Goal: Complete application form: Complete application form

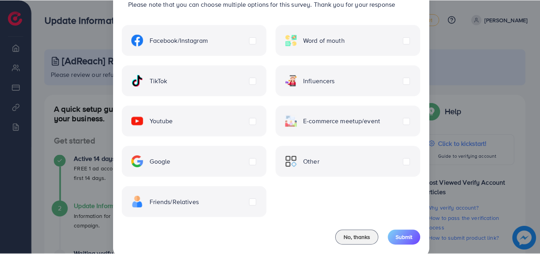
scroll to position [64, 0]
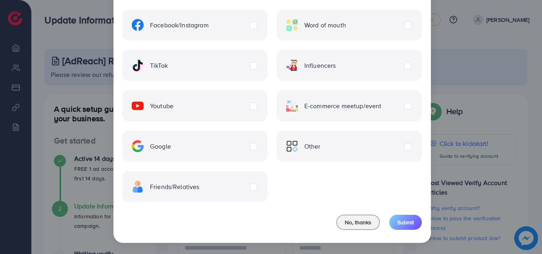
click at [190, 186] on span "Friends/Relatives" at bounding box center [175, 186] width 50 height 9
click at [408, 224] on span "Submit" at bounding box center [405, 222] width 17 height 8
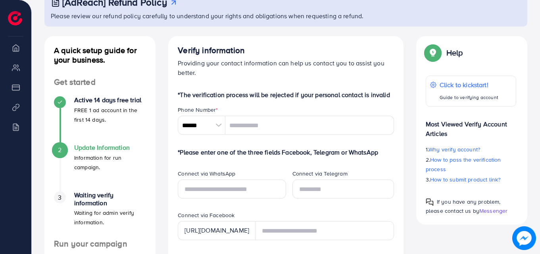
scroll to position [79, 0]
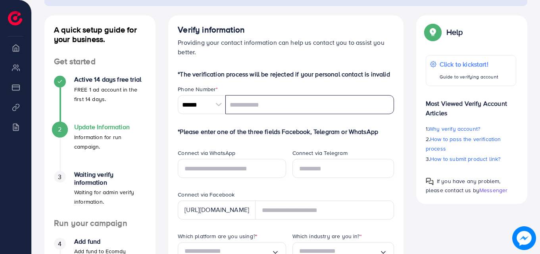
click at [248, 98] on input "tel" at bounding box center [309, 104] width 168 height 19
click at [219, 106] on div at bounding box center [218, 104] width 14 height 19
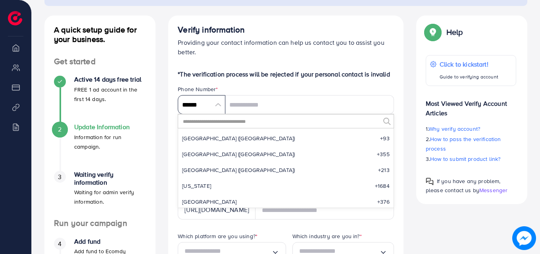
scroll to position [3681, 0]
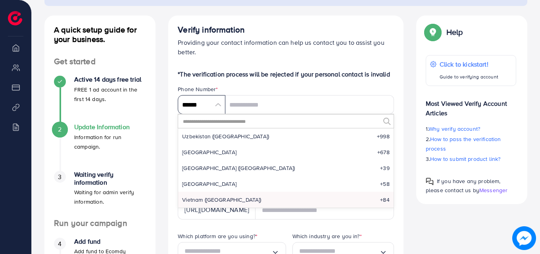
click at [216, 105] on input "******" at bounding box center [202, 104] width 48 height 19
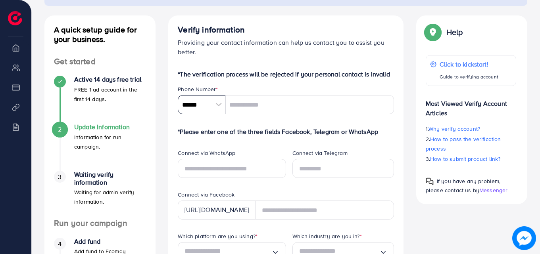
click at [216, 105] on input "******" at bounding box center [202, 104] width 48 height 19
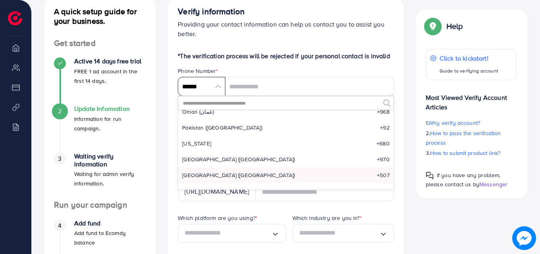
scroll to position [2551, 0]
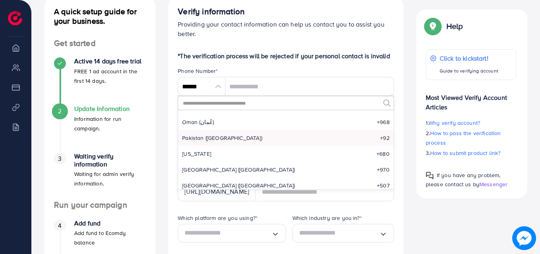
click at [226, 136] on li "Pakistan (‫[GEOGRAPHIC_DATA]‬‎) +92" at bounding box center [285, 138] width 215 height 16
type input "******"
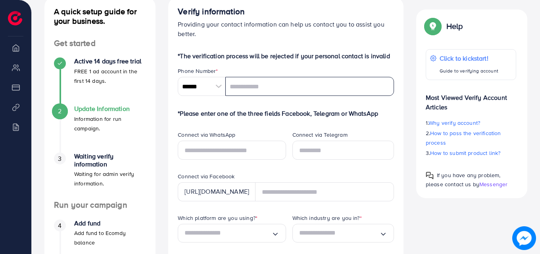
click at [251, 89] on input "tel" at bounding box center [309, 86] width 168 height 19
type input "**********"
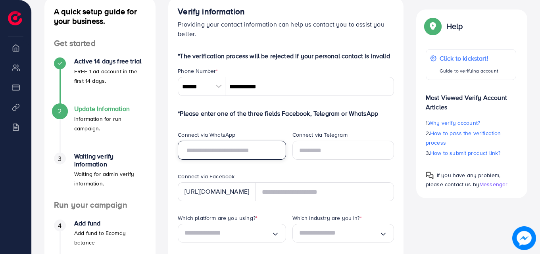
click at [217, 149] on input "text" at bounding box center [232, 150] width 108 height 19
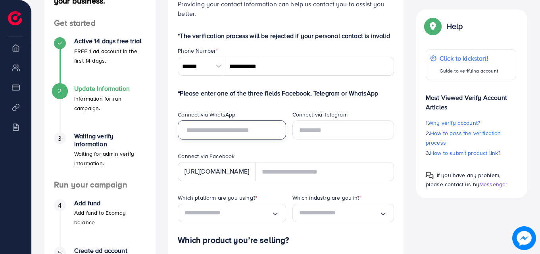
scroll to position [137, 0]
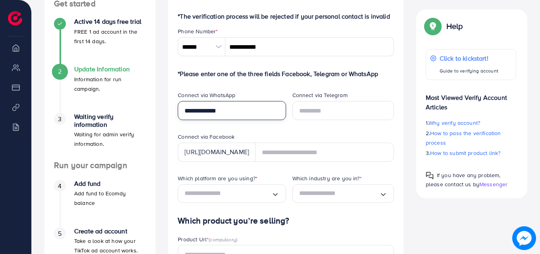
type input "**********"
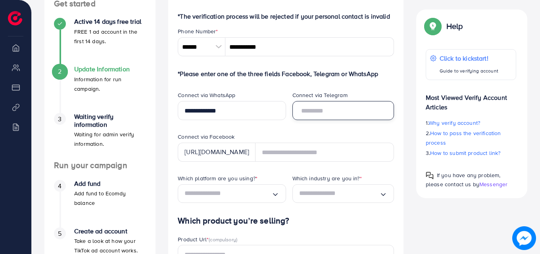
click at [311, 112] on input "text" at bounding box center [342, 110] width 101 height 19
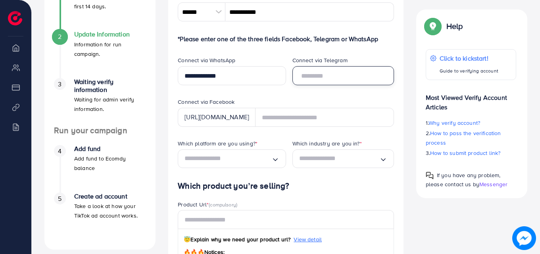
scroll to position [177, 0]
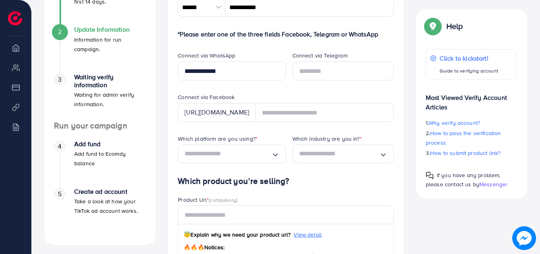
click at [248, 113] on div "[URL][DOMAIN_NAME]" at bounding box center [217, 112] width 78 height 19
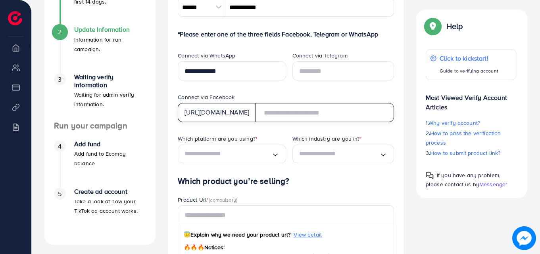
click at [294, 113] on input "text" at bounding box center [324, 112] width 139 height 19
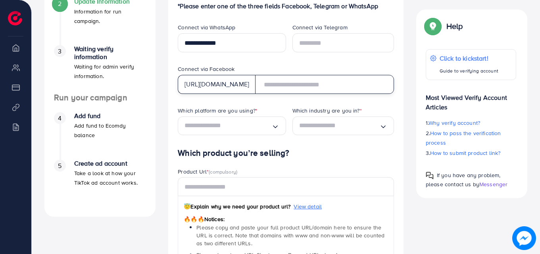
scroll to position [216, 0]
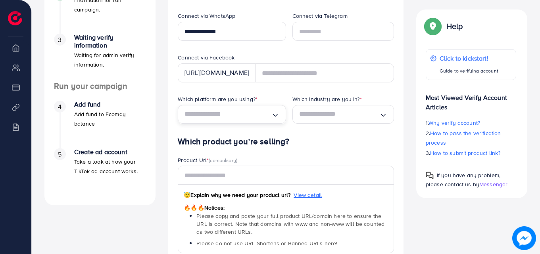
click at [255, 118] on input "Search for option" at bounding box center [227, 114] width 86 height 12
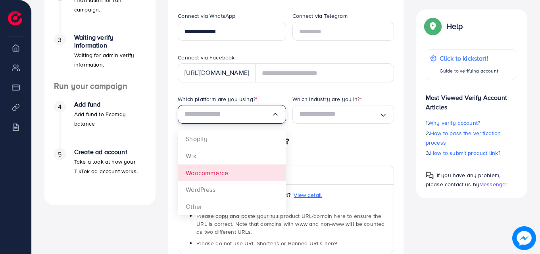
scroll to position [256, 0]
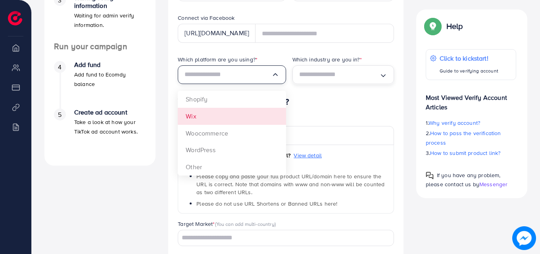
click at [352, 77] on input "Search for option" at bounding box center [339, 75] width 80 height 12
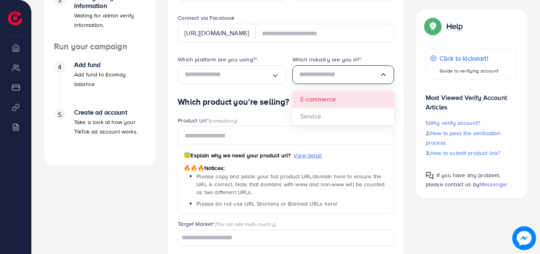
click at [341, 97] on div "Which platform are you using? * Loading... Which industry are you in? * Loading…" at bounding box center [285, 76] width 229 height 42
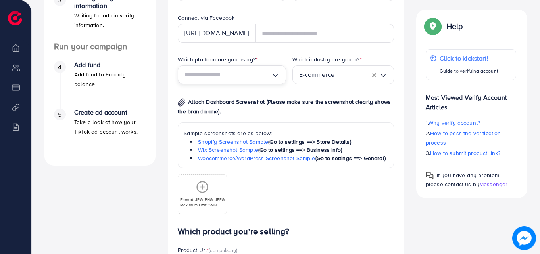
click at [270, 73] on input "Search for option" at bounding box center [227, 75] width 86 height 12
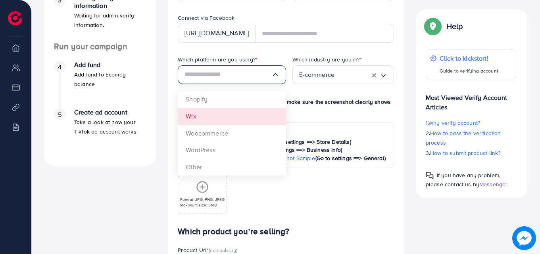
click at [232, 108] on div "Which platform are you using? * Loading... Shopify Wix Woocommerce WordPress Ot…" at bounding box center [285, 140] width 229 height 171
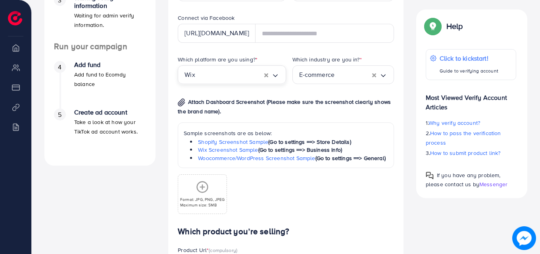
click at [249, 75] on input "Search for option" at bounding box center [229, 75] width 69 height 12
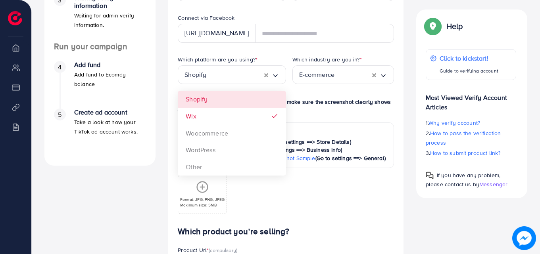
click at [237, 96] on div "Which platform are you using? * Shopify Loading... Shopify Wix Woocommerce Word…" at bounding box center [228, 76] width 114 height 42
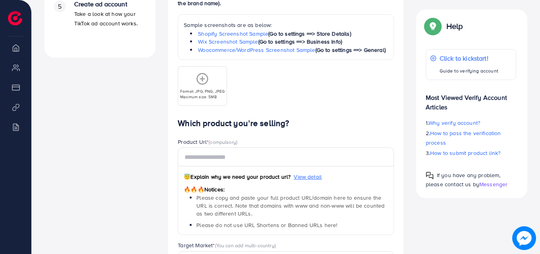
scroll to position [375, 0]
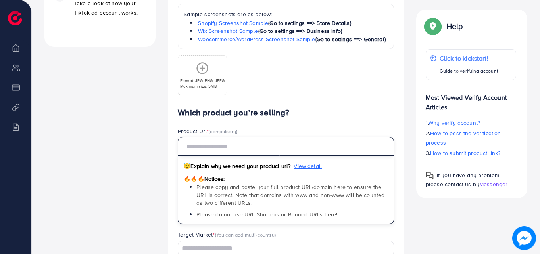
click at [230, 147] on input "text" at bounding box center [286, 146] width 216 height 19
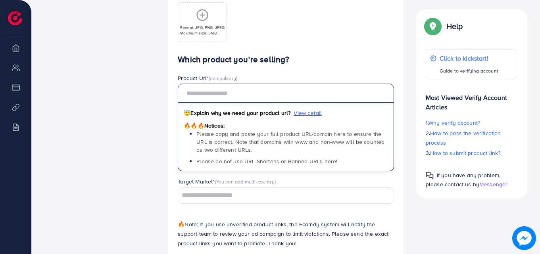
scroll to position [465, 0]
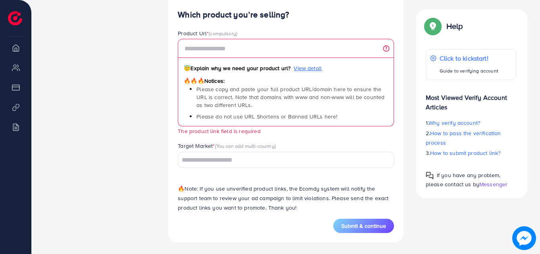
scroll to position [474, 0]
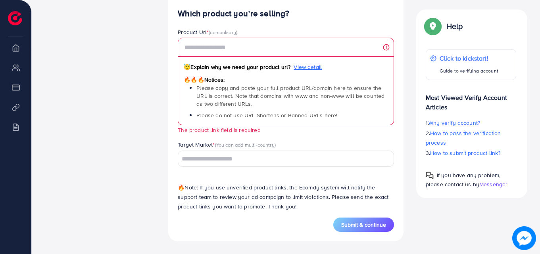
click at [364, 223] on span "Submit & continue" at bounding box center [363, 225] width 45 height 8
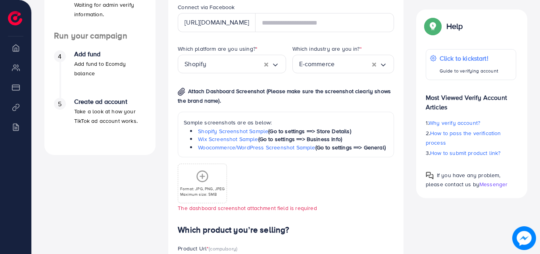
scroll to position [234, 0]
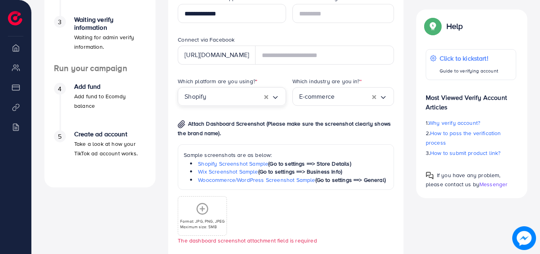
click at [268, 99] on div "Shopify Loading..." at bounding box center [232, 96] width 108 height 19
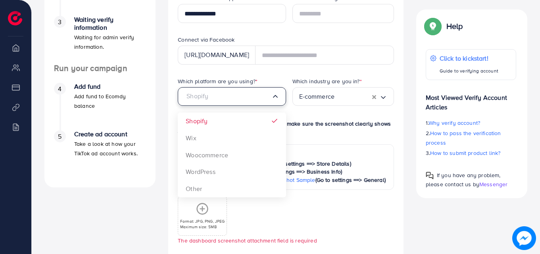
click at [265, 96] on input "Search for option" at bounding box center [227, 96] width 86 height 12
click at [218, 192] on div "Which platform are you using? * Shopify Loading... Shopify Wix Woocommerce Word…" at bounding box center [285, 167] width 229 height 180
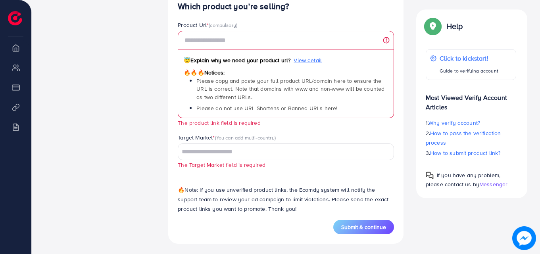
scroll to position [534, 0]
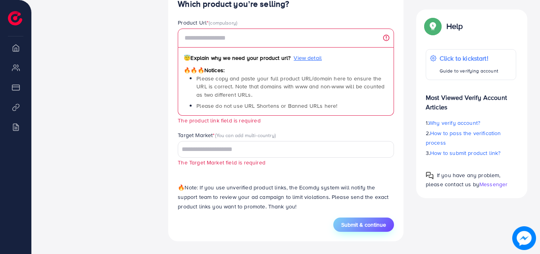
click at [383, 225] on span "Submit & continue" at bounding box center [363, 225] width 45 height 8
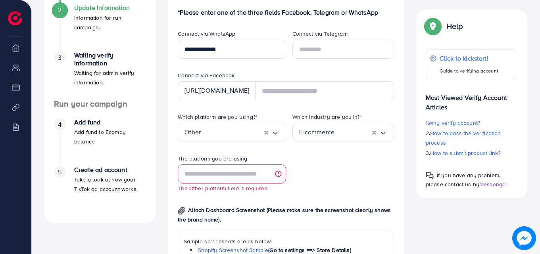
scroll to position [197, 0]
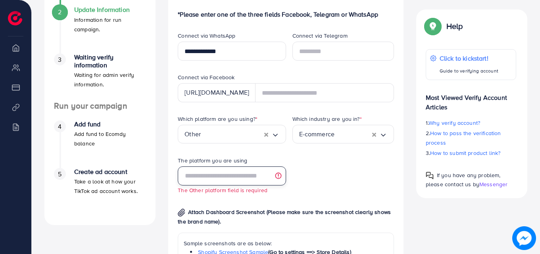
click at [247, 168] on input "text" at bounding box center [232, 175] width 108 height 19
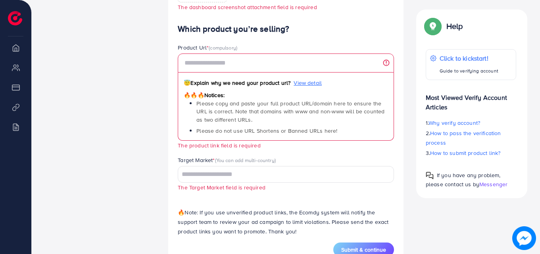
scroll to position [544, 0]
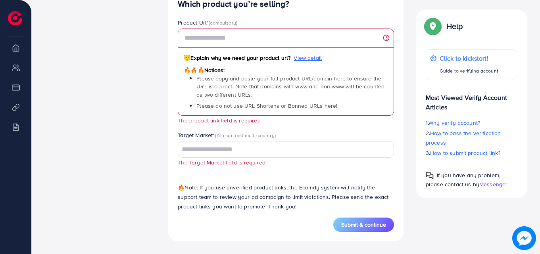
click at [248, 149] on input "Search for option" at bounding box center [281, 150] width 205 height 12
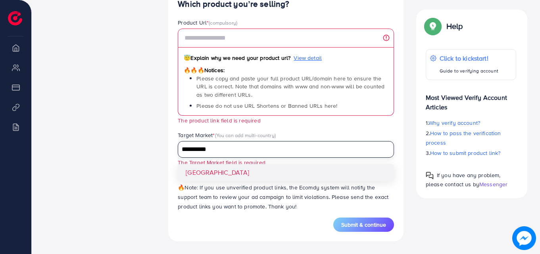
type input "**********"
click at [231, 174] on div "Which product you’re selling? Product Url * (compulsory) 😇 Explain why we need …" at bounding box center [286, 108] width 216 height 218
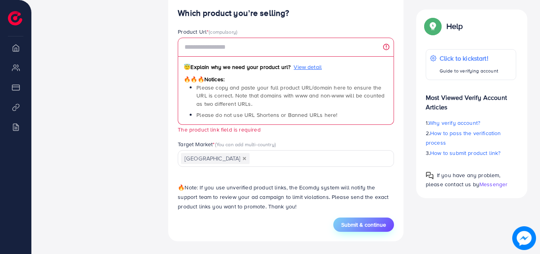
click at [360, 224] on span "Submit & continue" at bounding box center [363, 225] width 45 height 8
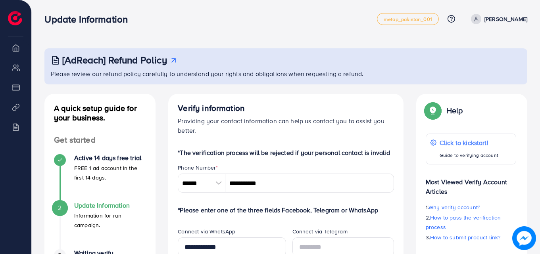
scroll to position [0, 0]
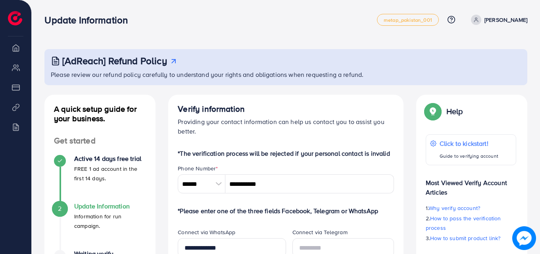
click at [514, 21] on p "[PERSON_NAME]" at bounding box center [505, 20] width 43 height 10
click at [511, 21] on p "[PERSON_NAME]" at bounding box center [505, 20] width 43 height 10
